Goal: Check status

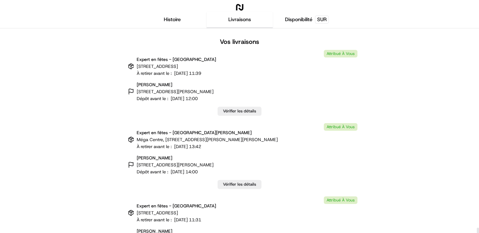
scroll to position [17644, 0]
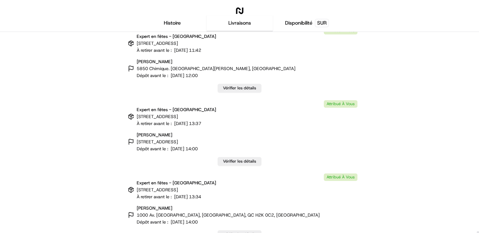
scroll to position [17644, 0]
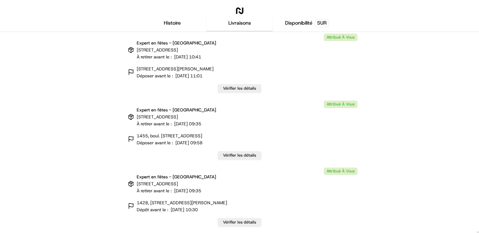
drag, startPoint x: 479, startPoint y: 32, endPoint x: 392, endPoint y: 162, distance: 155.8
click at [477, 232] on div at bounding box center [478, 234] width 2 height 6
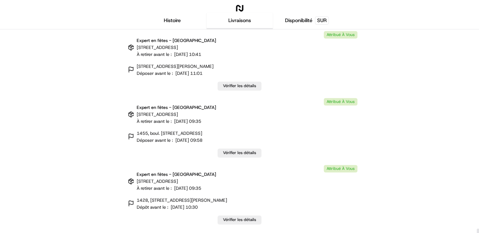
scroll to position [3, 0]
